Goal: Navigation & Orientation: Go to known website

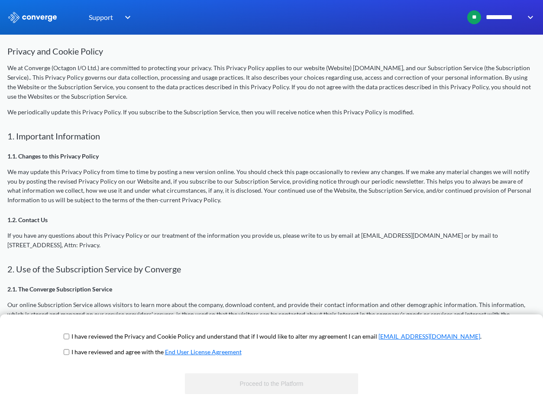
scroll to position [173, 0]
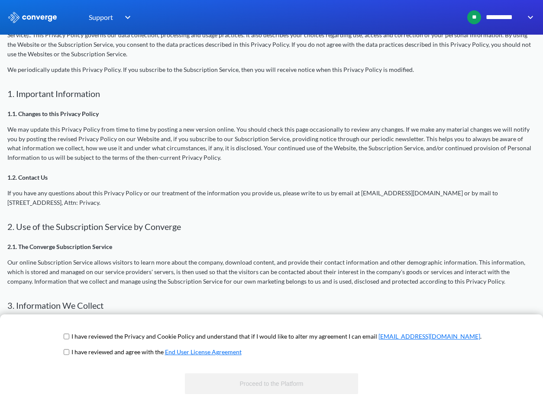
click at [69, 338] on input "checkbox" at bounding box center [67, 336] width 6 height 7
checkbox input "true"
click at [69, 349] on input "checkbox" at bounding box center [67, 352] width 6 height 7
checkbox input "true"
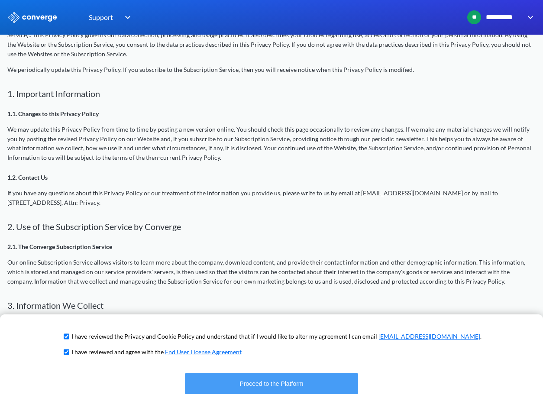
click at [213, 385] on button "Proceed to the Platform" at bounding box center [271, 383] width 173 height 21
